Goal: Answer question/provide support: Share knowledge or assist other users

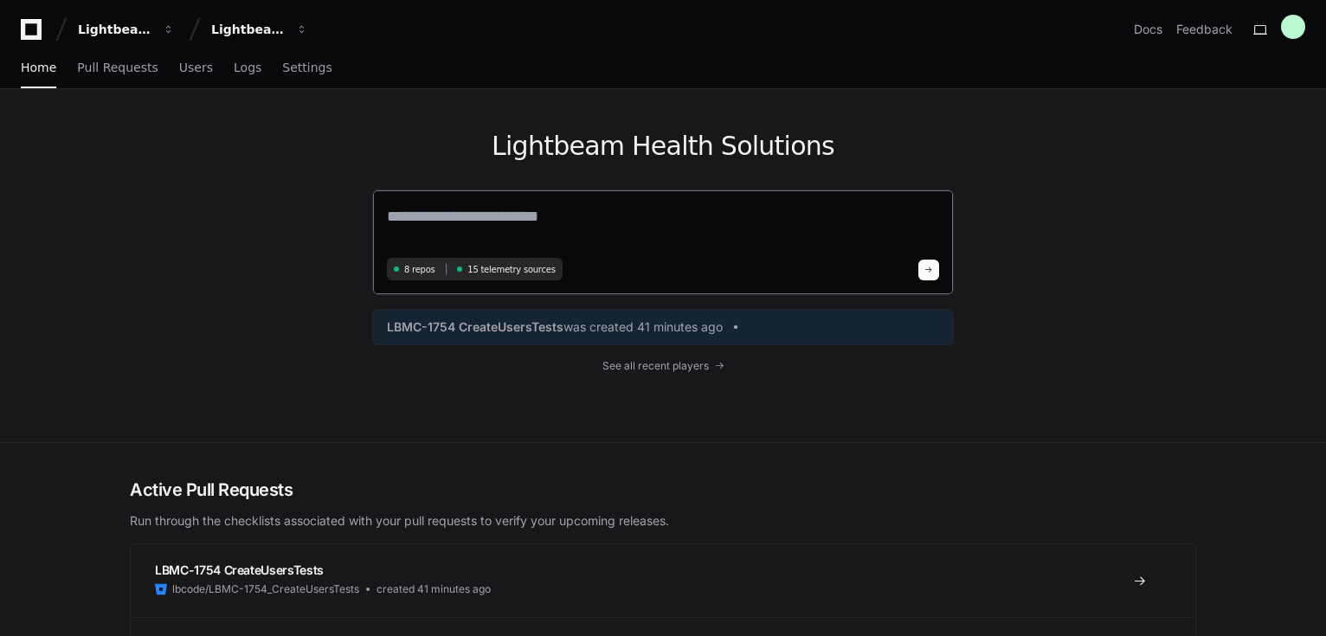
click at [504, 222] on textarea at bounding box center [663, 228] width 552 height 48
type textarea "*"
click at [576, 205] on textarea "**********" at bounding box center [663, 227] width 552 height 46
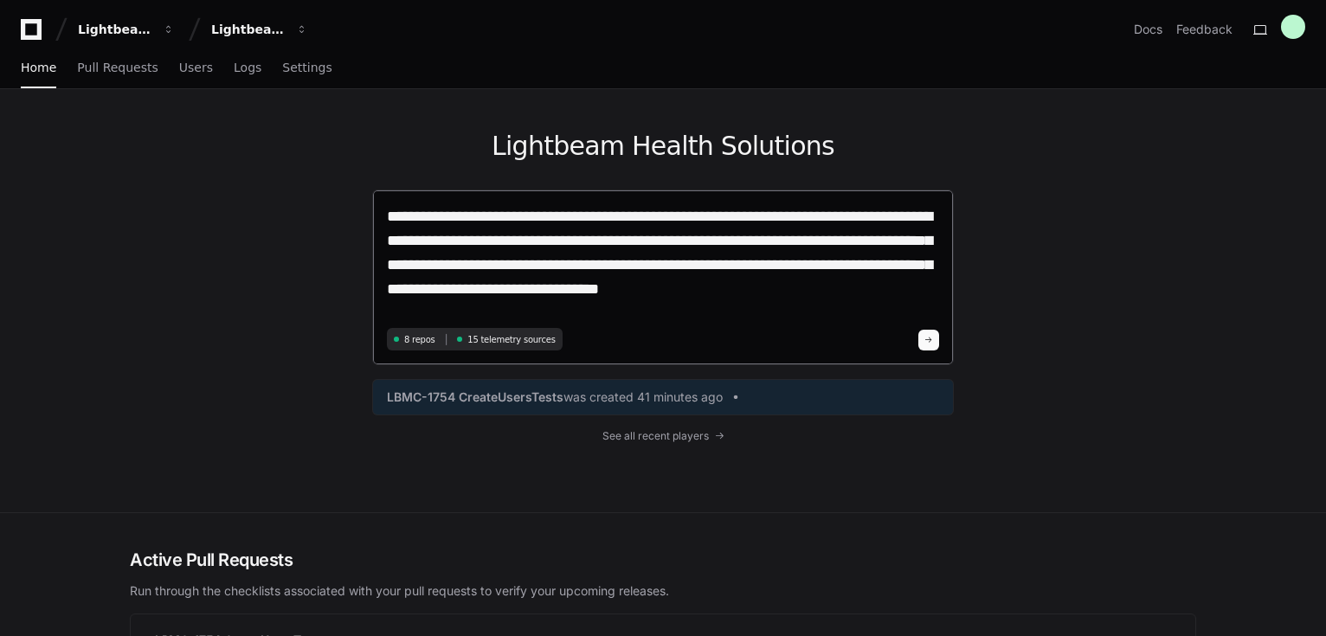
type textarea "**********"
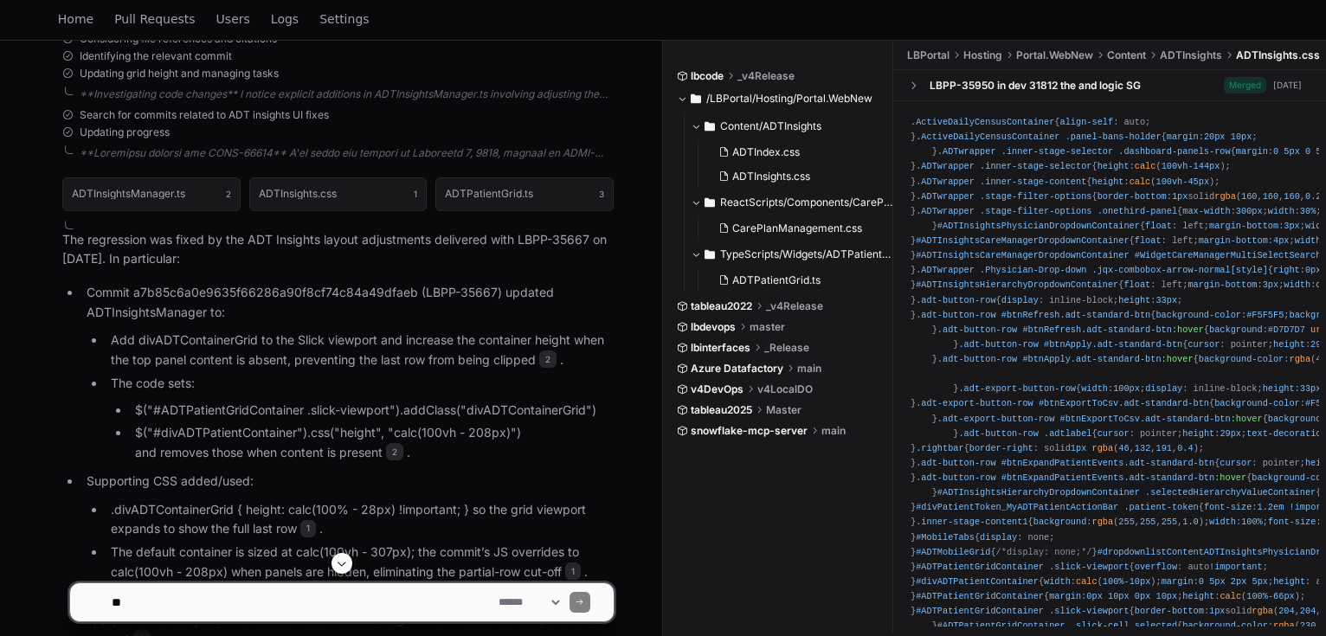
scroll to position [969, 0]
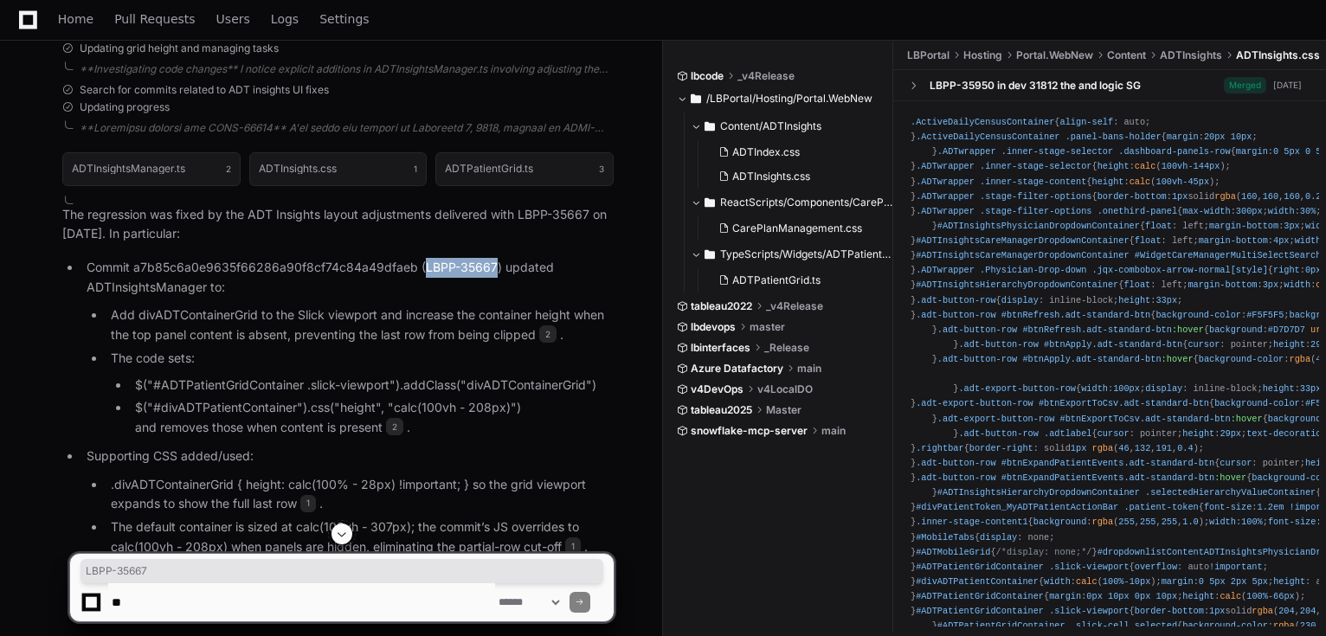
drag, startPoint x: 421, startPoint y: 266, endPoint x: 493, endPoint y: 258, distance: 73.1
click at [493, 258] on p "Commit a7b85c6a0e9635f66286a90f8cf74c84a49dfaeb (LBPP-35667) updated ADTInsight…" at bounding box center [350, 278] width 527 height 40
copy p "LBPP-35667"
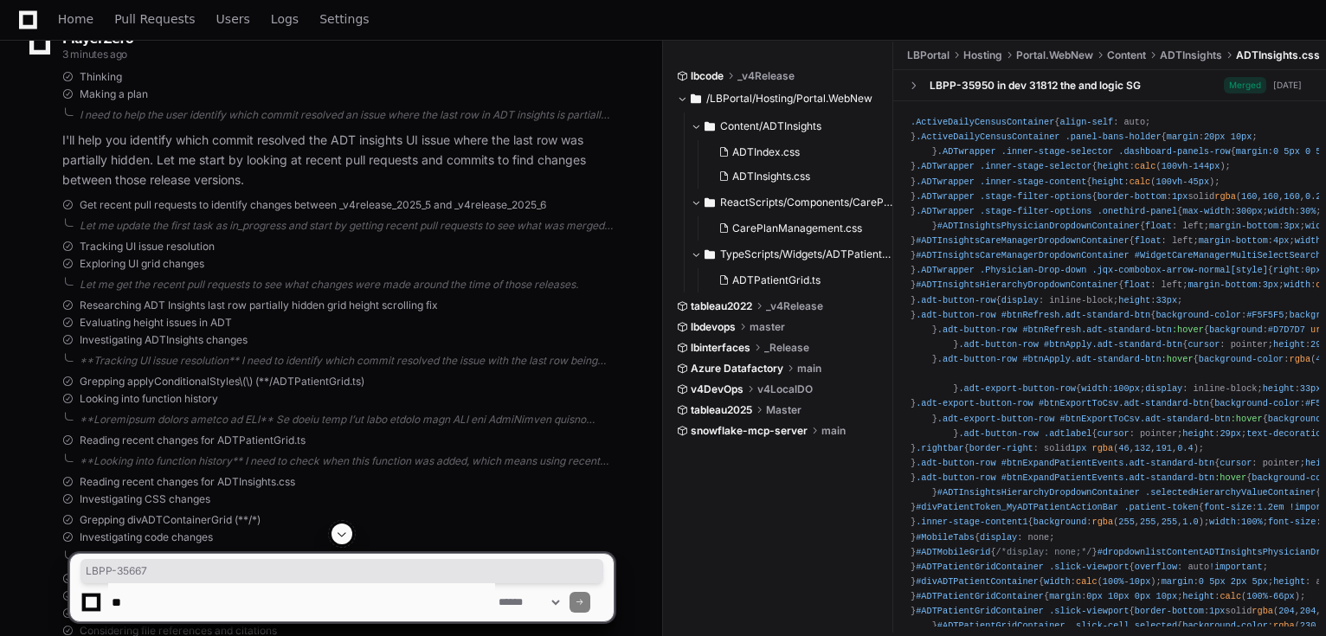
scroll to position [277, 0]
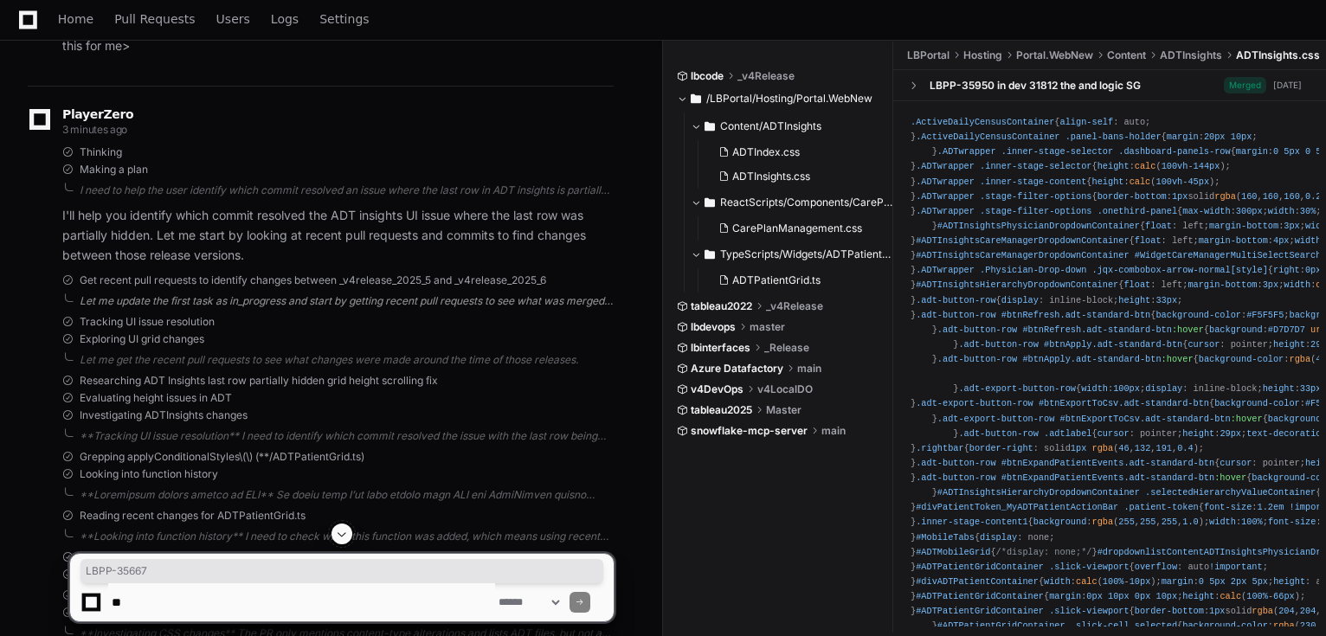
click at [130, 296] on div "Let me update the first task as in_progress and start by getting recent pull re…" at bounding box center [347, 301] width 534 height 14
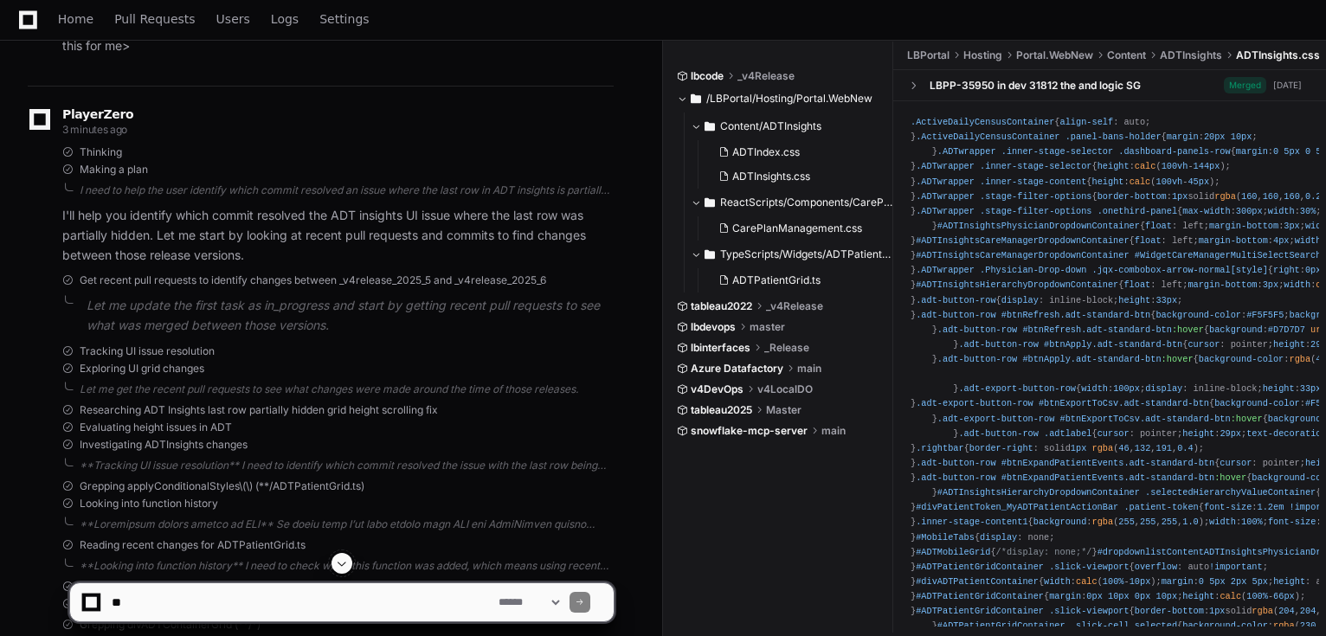
click at [184, 276] on span "Get recent pull requests to identify changes between _v4release_2025_5 and _v4r…" at bounding box center [313, 280] width 466 height 14
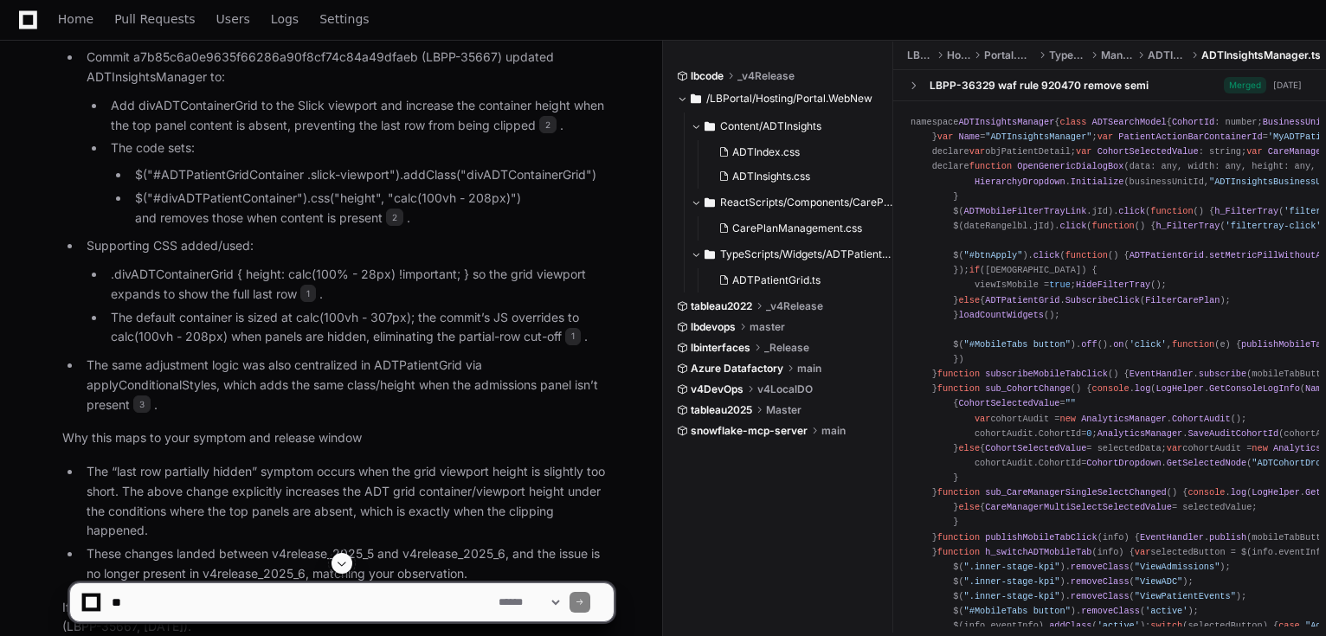
scroll to position [1137, 0]
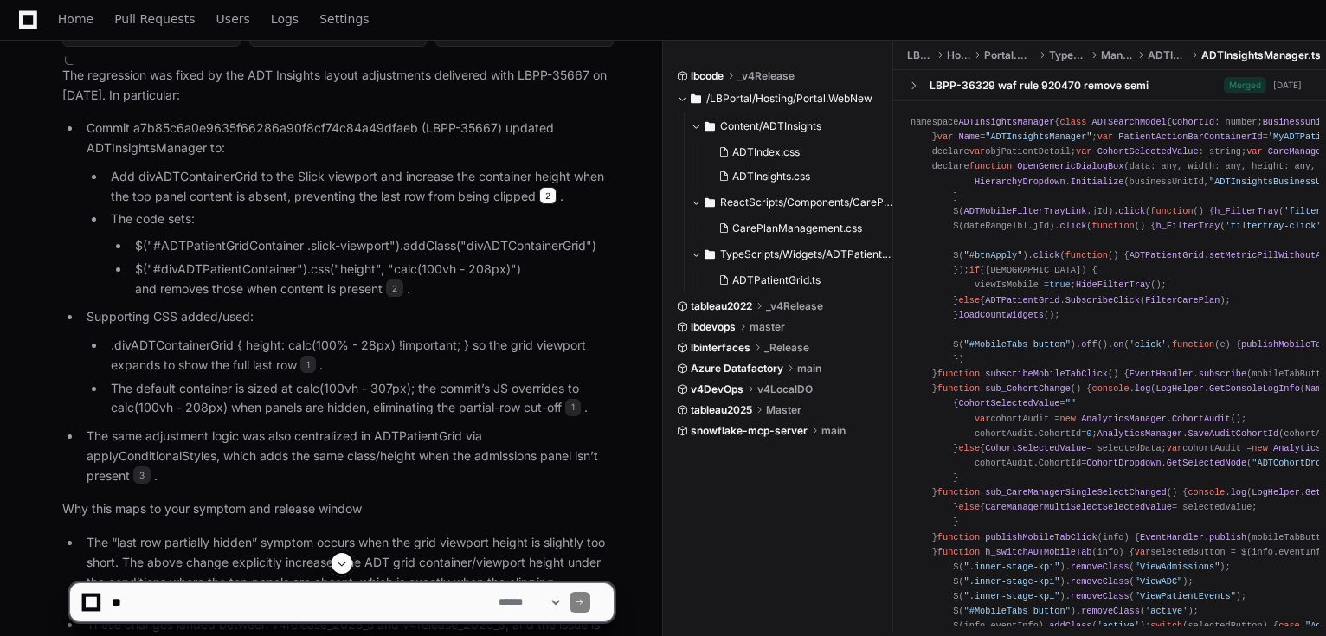
click at [554, 193] on span "2" at bounding box center [547, 195] width 17 height 17
click at [549, 193] on span "2" at bounding box center [547, 195] width 17 height 17
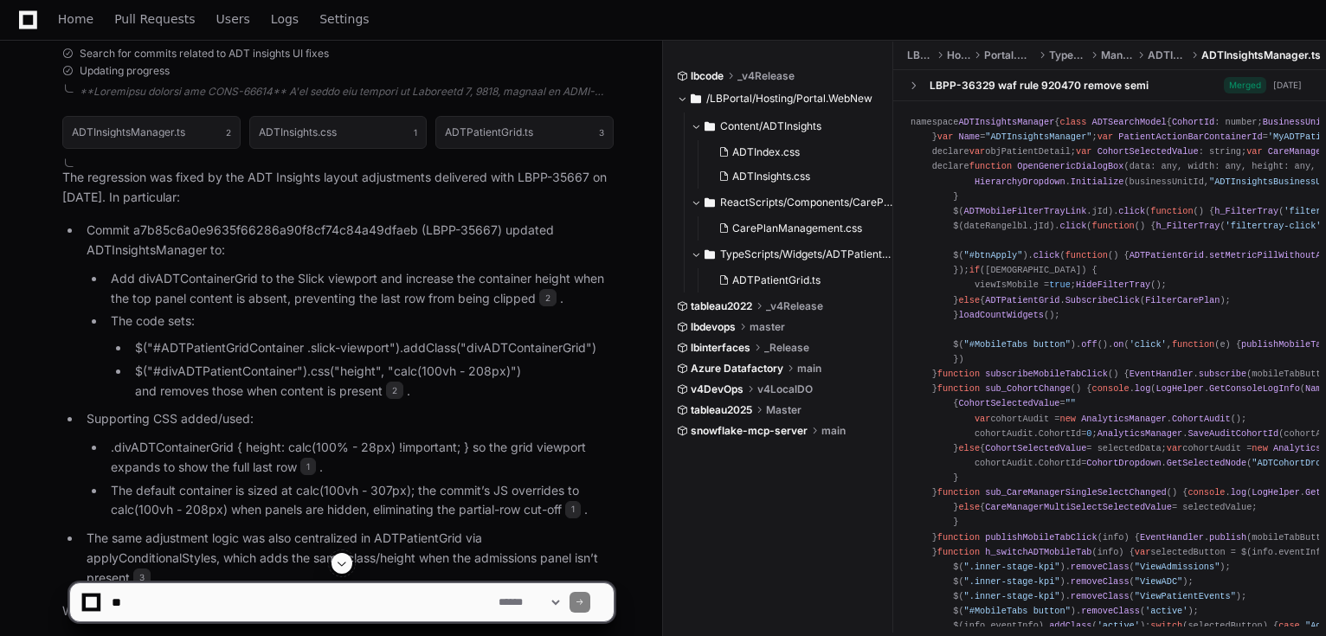
scroll to position [929, 0]
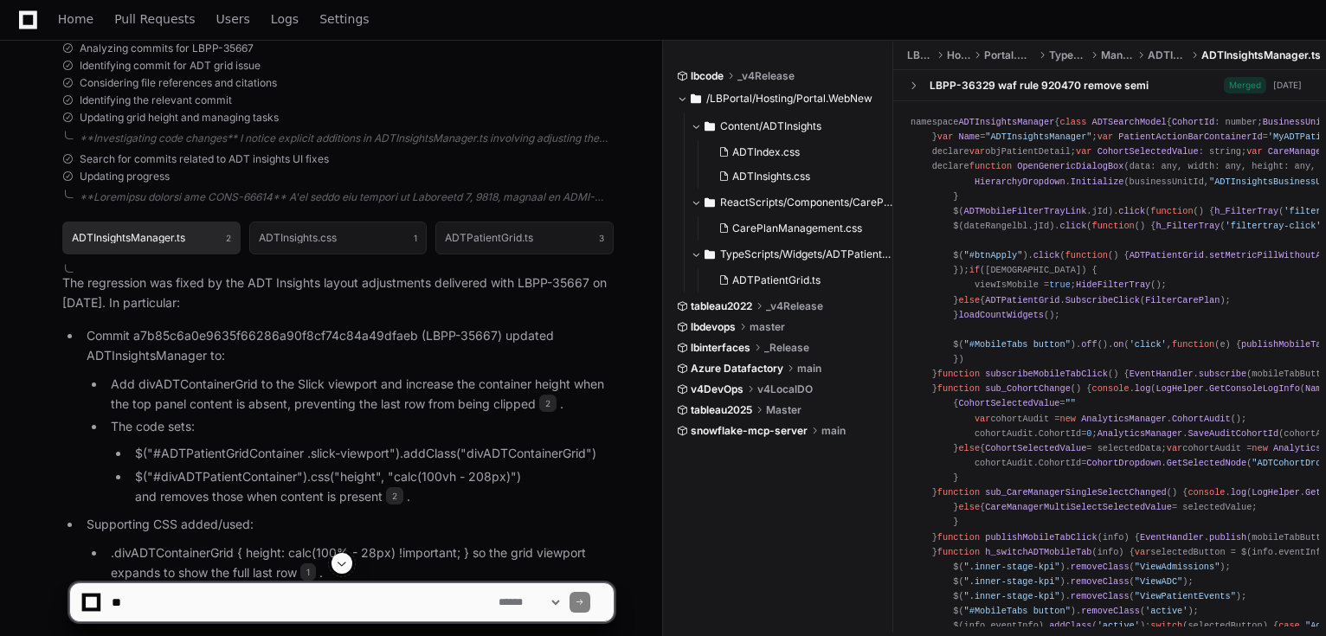
click at [190, 239] on button "ADTInsightsManager.ts 2" at bounding box center [151, 238] width 178 height 33
click at [815, 283] on span "ADTPatientGrid.ts" at bounding box center [776, 280] width 88 height 14
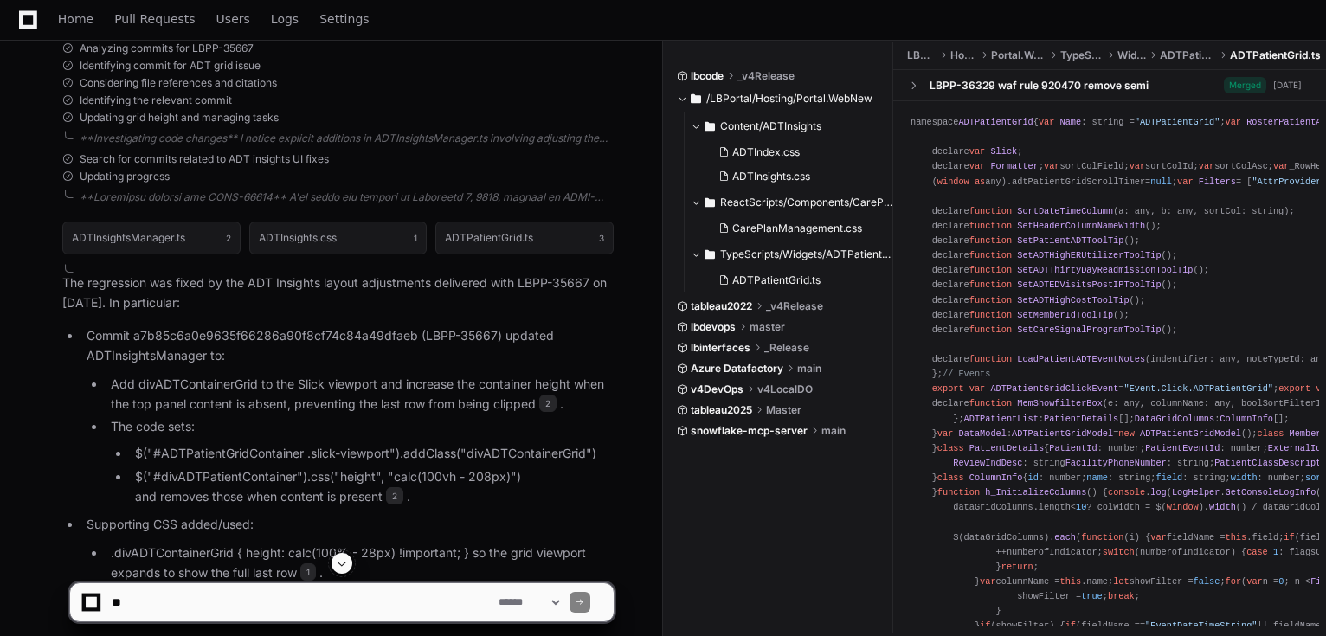
scroll to position [999, 0]
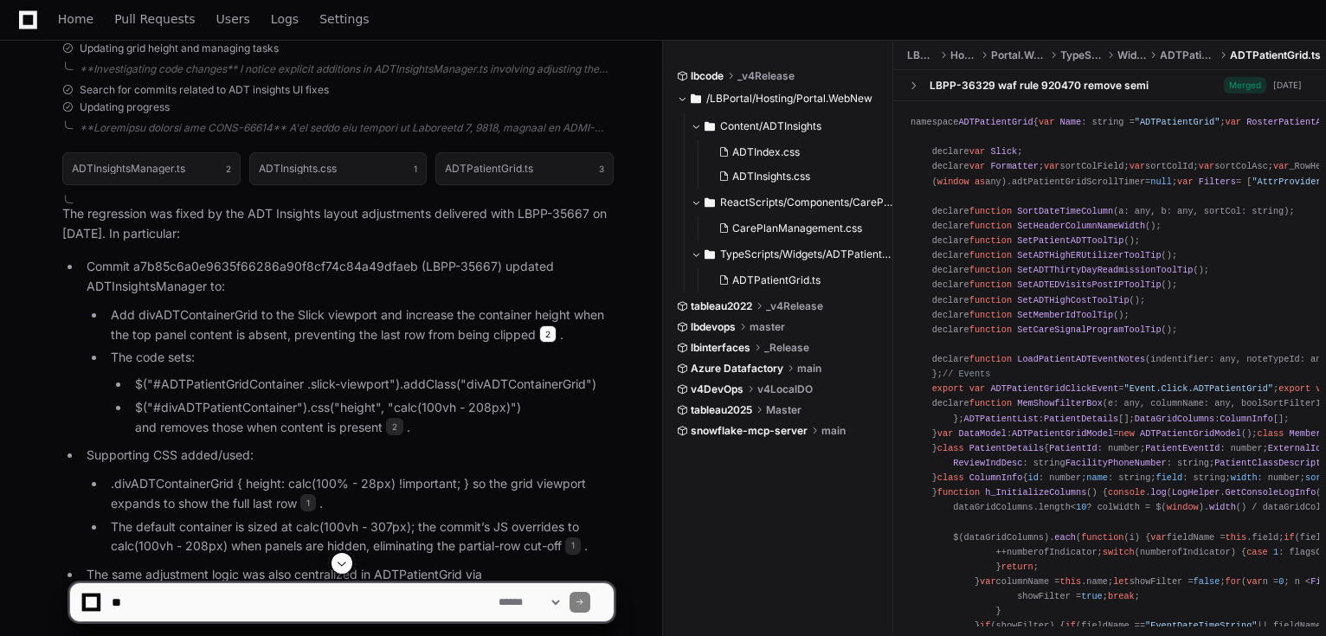
click at [553, 326] on span "2" at bounding box center [547, 333] width 17 height 17
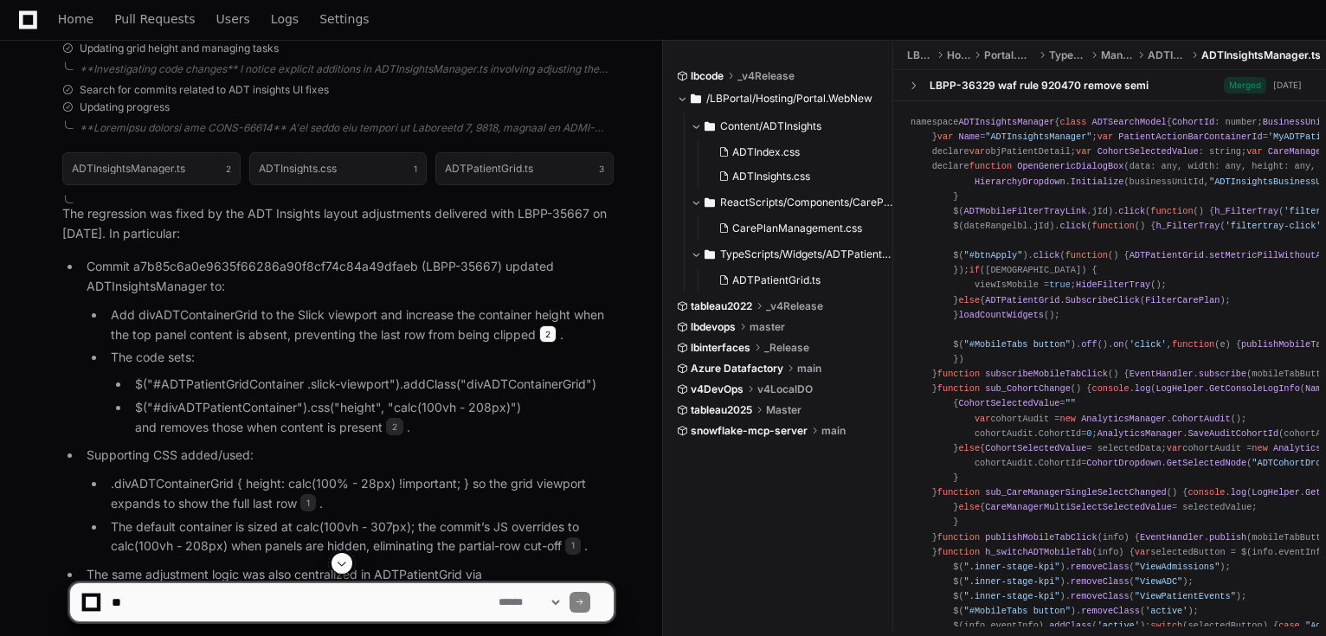
click at [549, 328] on span "2" at bounding box center [547, 333] width 17 height 17
click at [177, 400] on li "$("#divADTPatientContainer").css("height", "calc(100vh - 208px)") and removes t…" at bounding box center [372, 418] width 484 height 40
click at [177, 399] on li "$("#divADTPatientContainer").css("height", "calc(100vh - 208px)") and removes t…" at bounding box center [372, 418] width 484 height 40
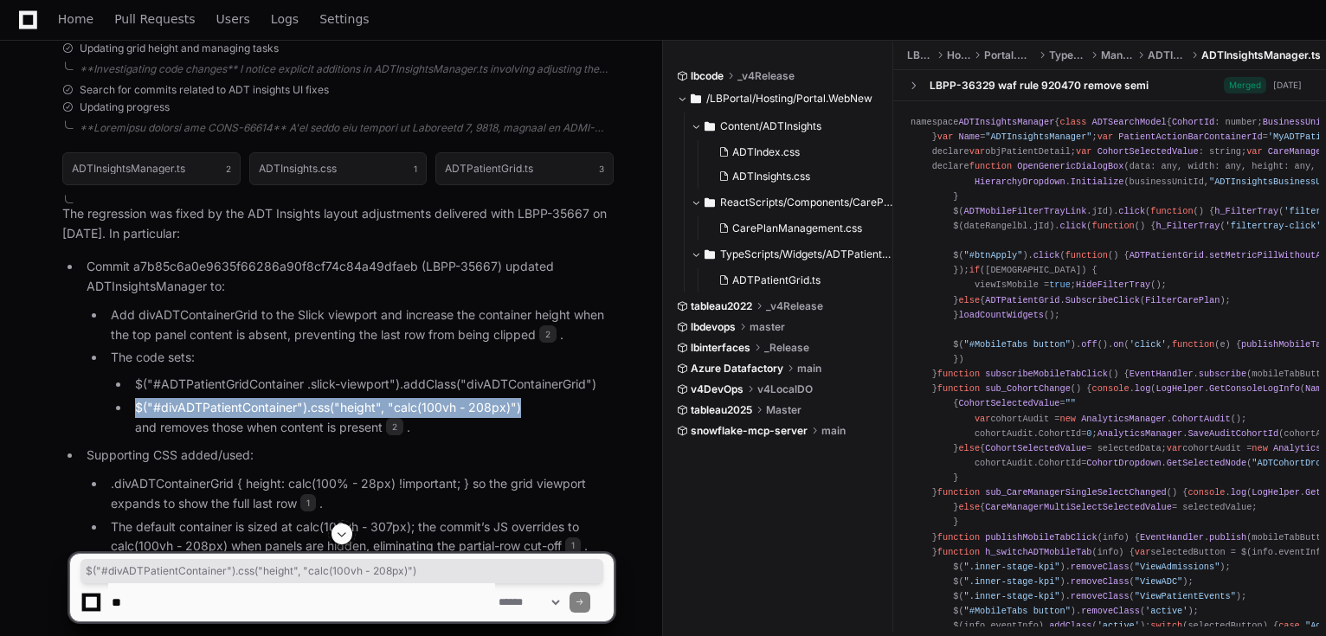
drag, startPoint x: 524, startPoint y: 406, endPoint x: 138, endPoint y: 412, distance: 386.9
click at [138, 412] on li "$("#divADTPatientContainer").css("height", "calc(100vh - 208px)") and removes t…" at bounding box center [372, 418] width 484 height 40
copy li "$("#divADTPatientContainer").css("height", "calc(100vh - 208px)")"
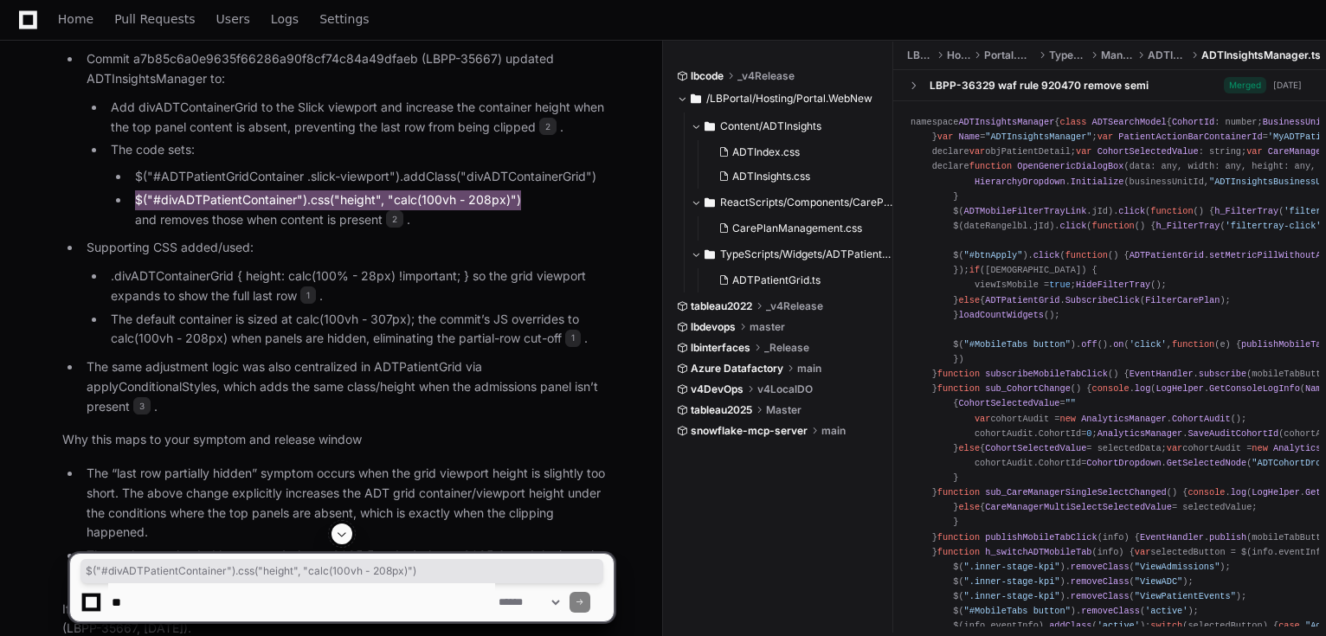
scroll to position [1345, 0]
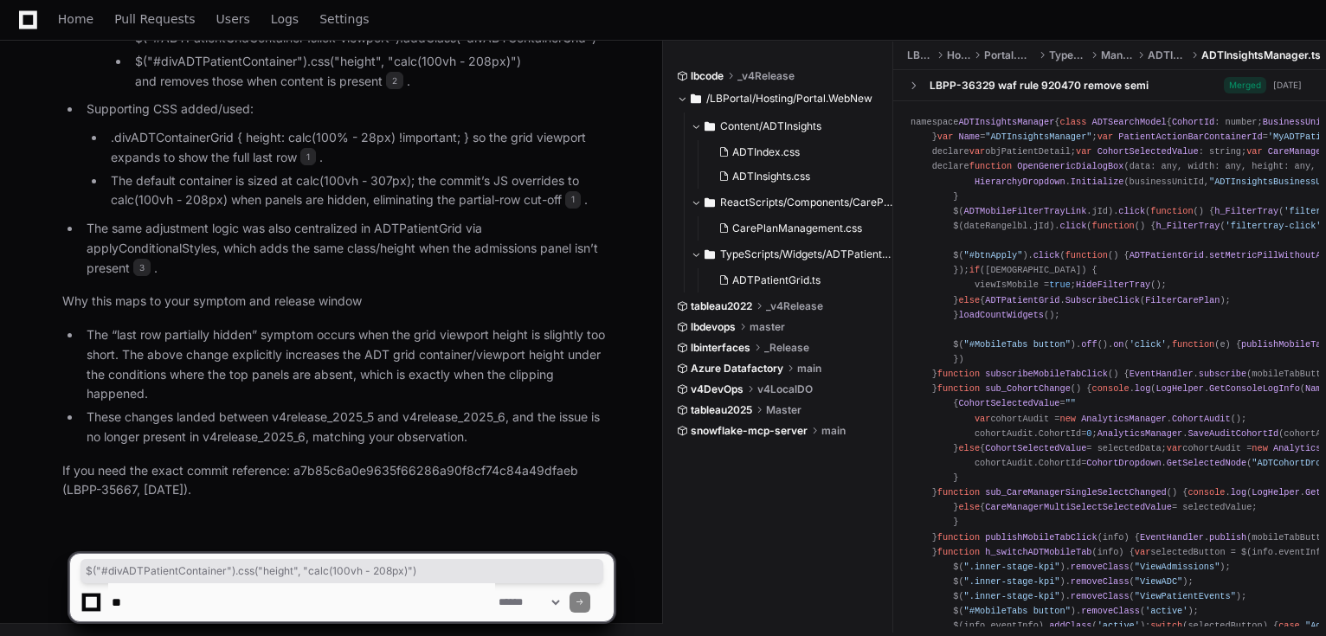
click at [227, 597] on textarea at bounding box center [301, 602] width 387 height 38
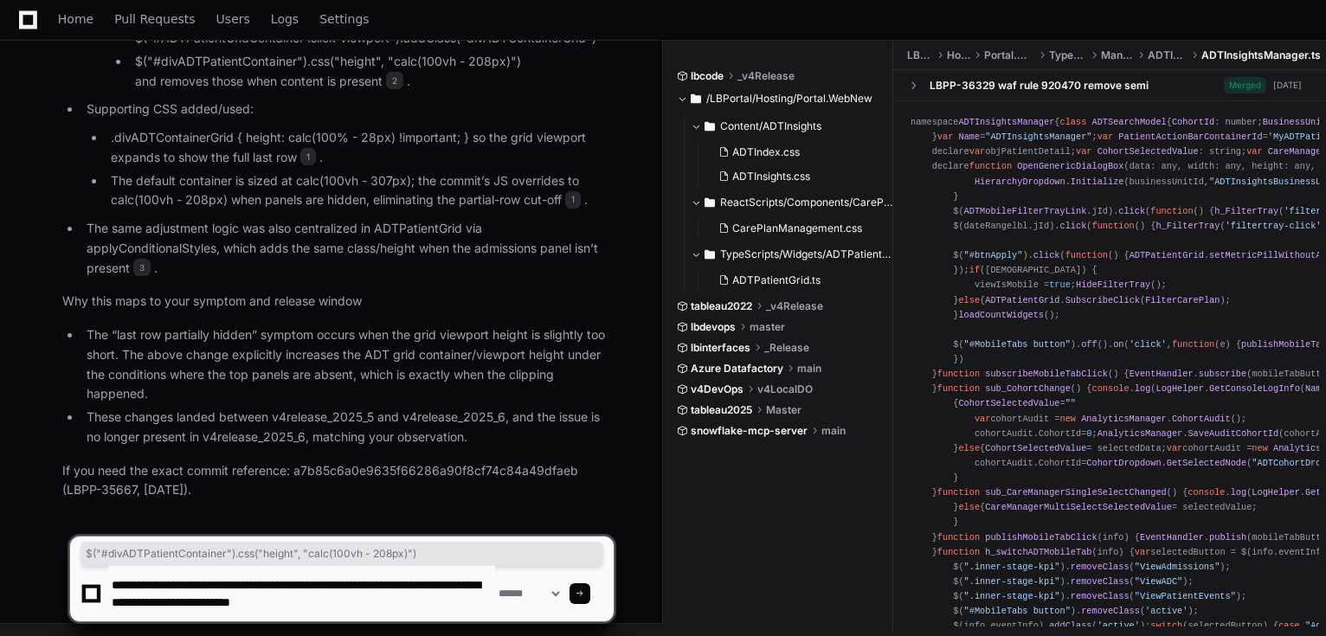
click at [376, 606] on textarea at bounding box center [301, 593] width 387 height 55
type textarea "**********"
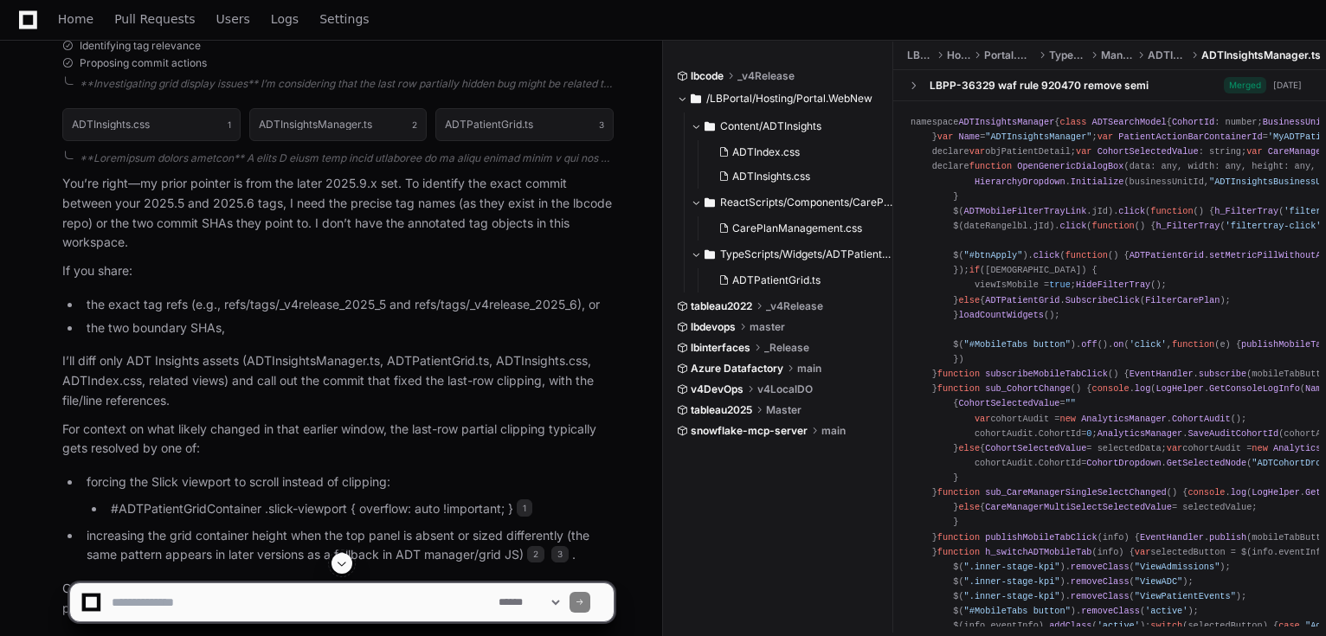
scroll to position [2326, 0]
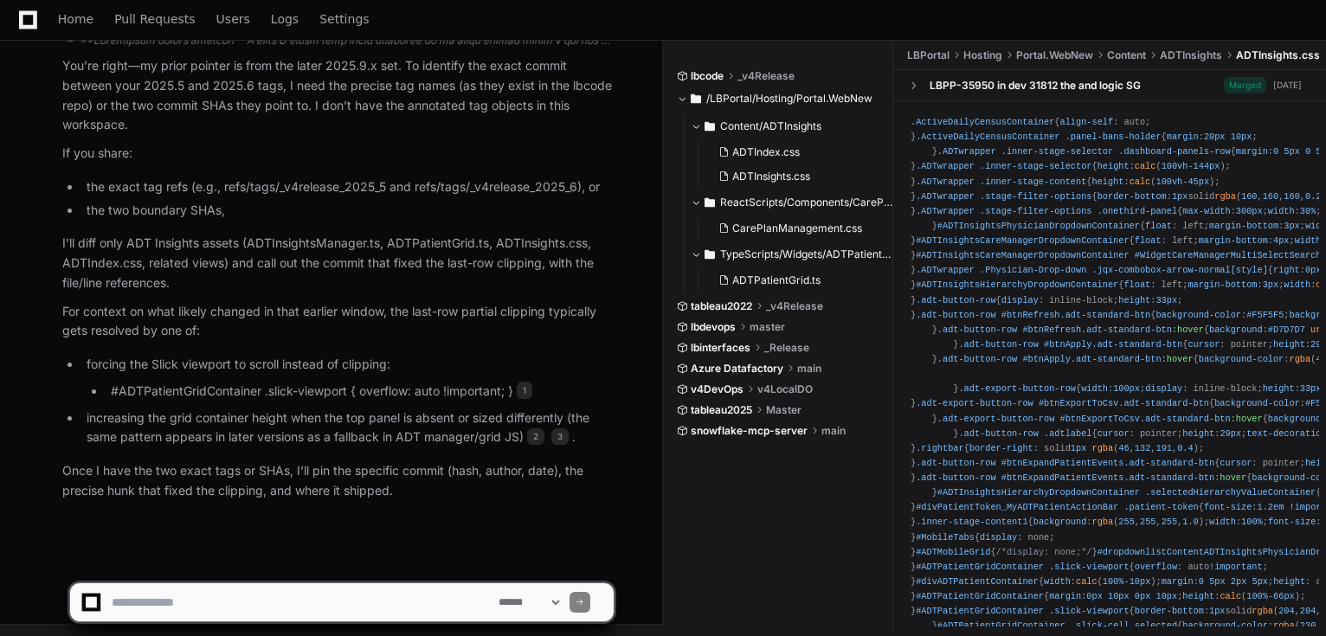
click at [309, 606] on textarea at bounding box center [301, 602] width 387 height 38
paste textarea "**********"
click at [413, 599] on textarea at bounding box center [301, 602] width 387 height 38
paste textarea "**********"
click at [347, 599] on textarea at bounding box center [301, 602] width 387 height 38
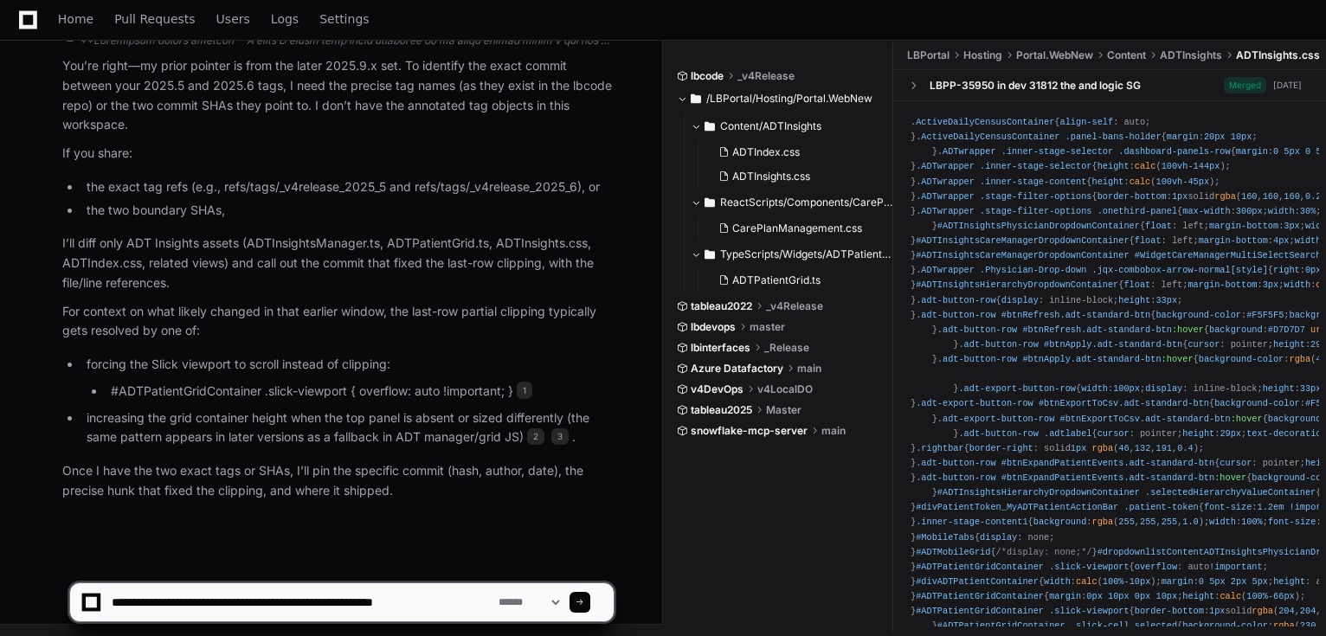
type textarea "**********"
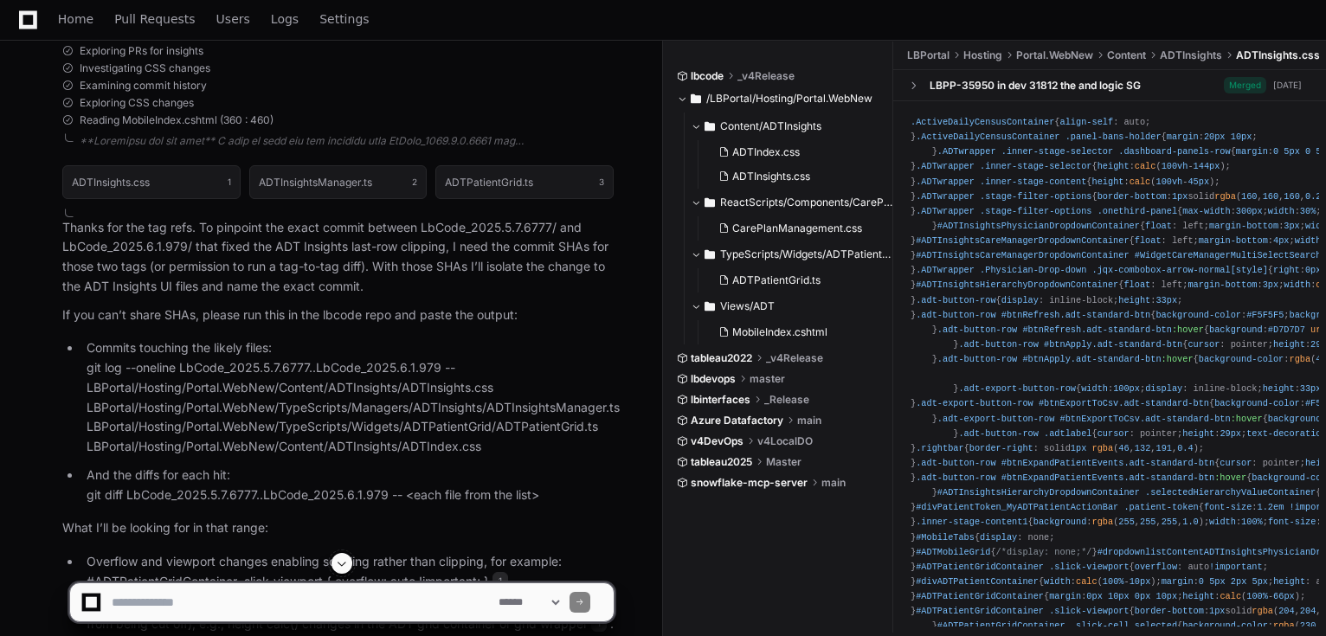
scroll to position [3022, 0]
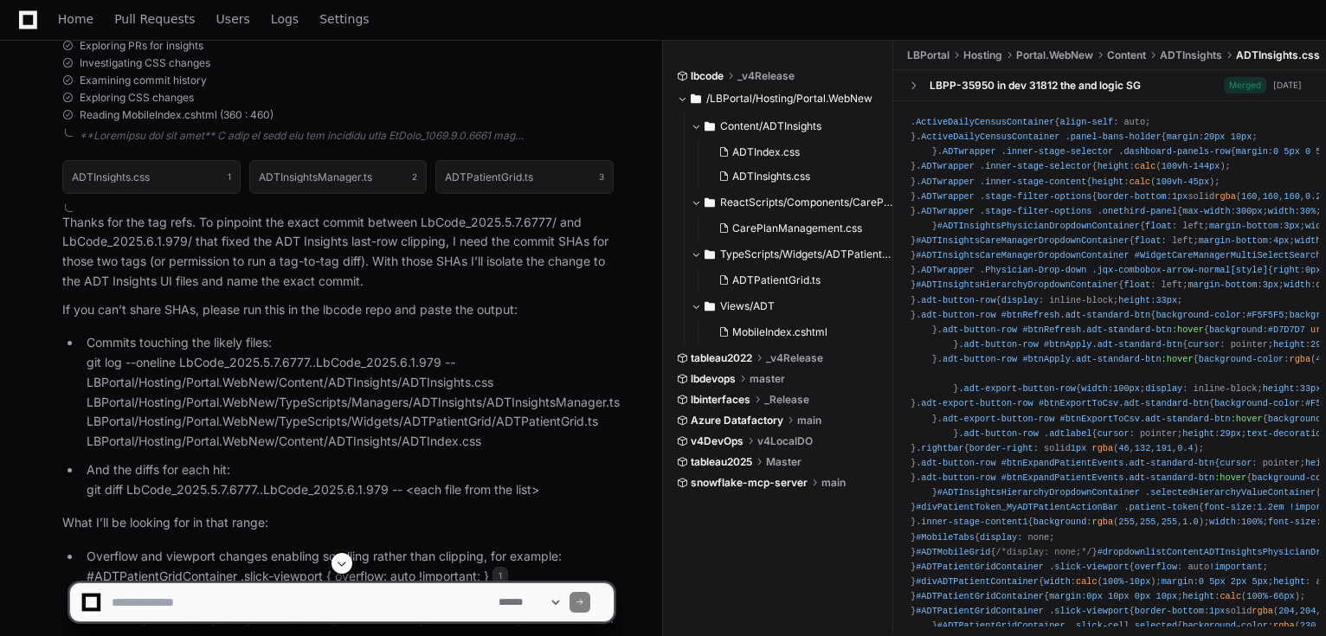
click at [173, 301] on p "If you can’t share SHAs, please run this in the lbcode repo and paste the outpu…" at bounding box center [337, 310] width 551 height 20
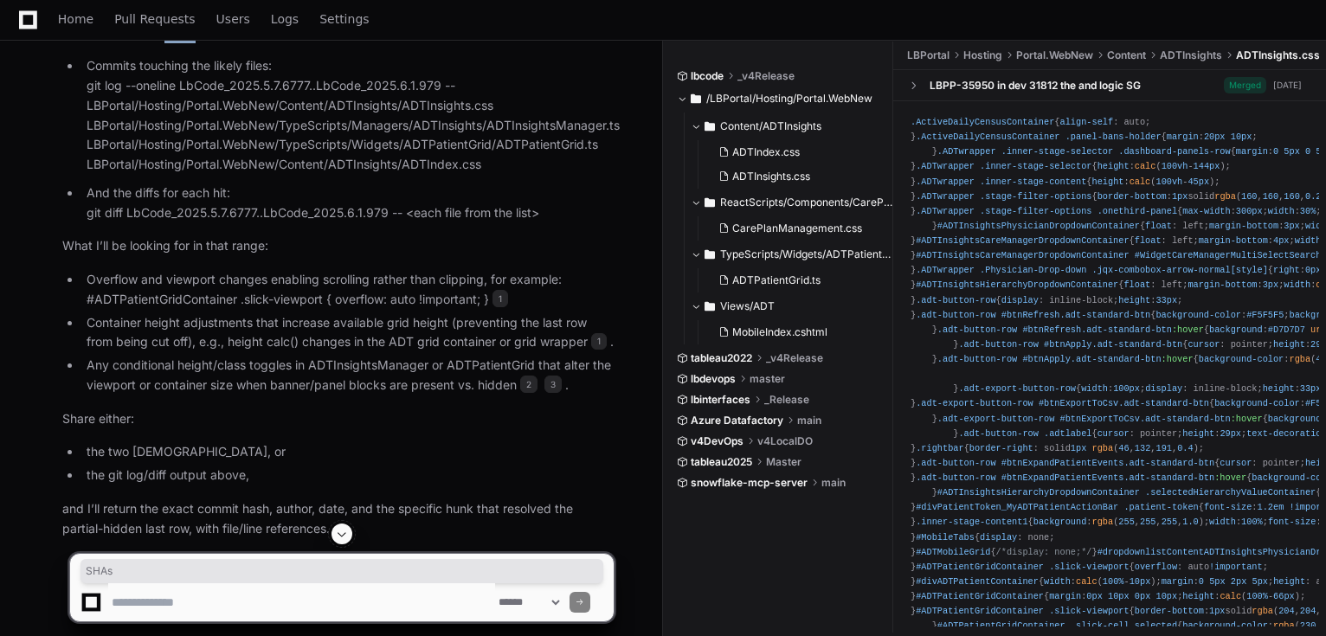
scroll to position [3355, 0]
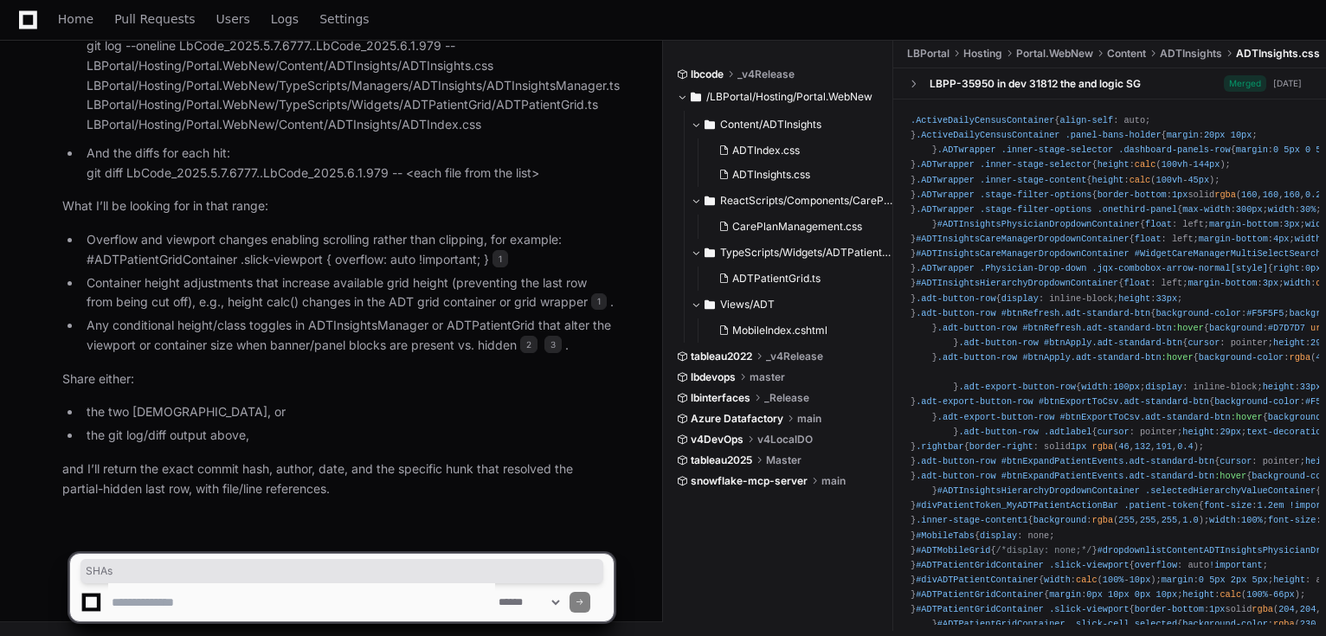
click at [190, 595] on textarea at bounding box center [301, 602] width 387 height 38
type textarea "**********"
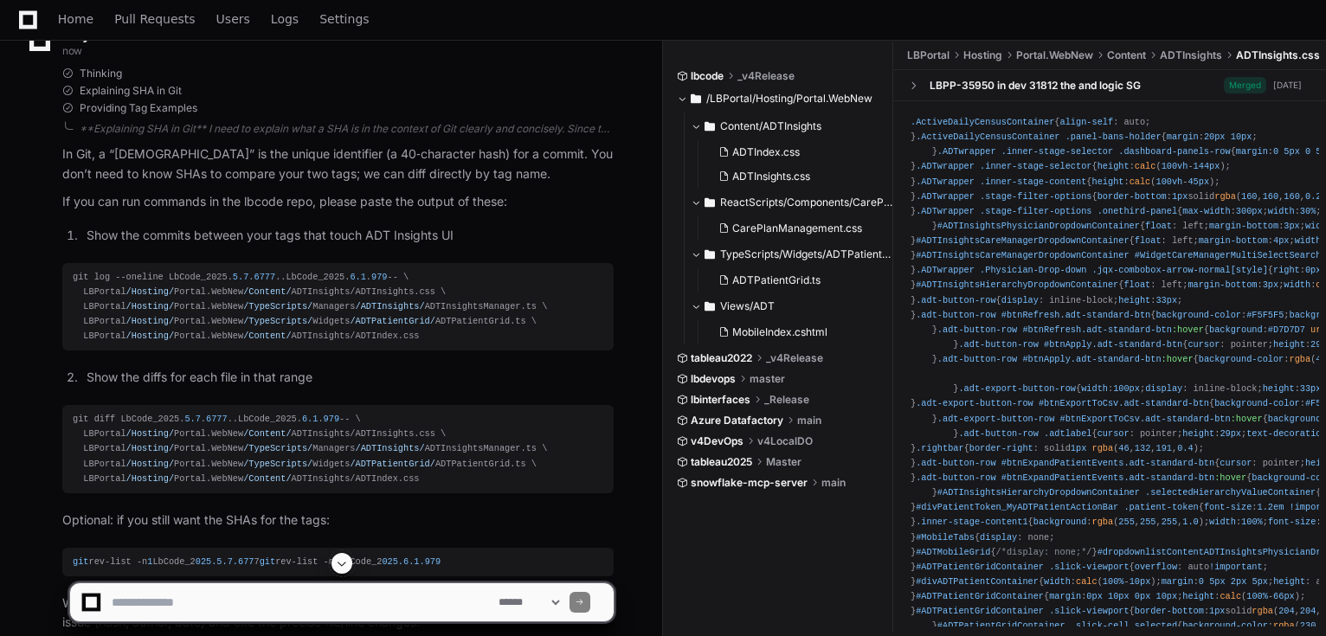
scroll to position [3967, 0]
